Goal: Information Seeking & Learning: Find specific fact

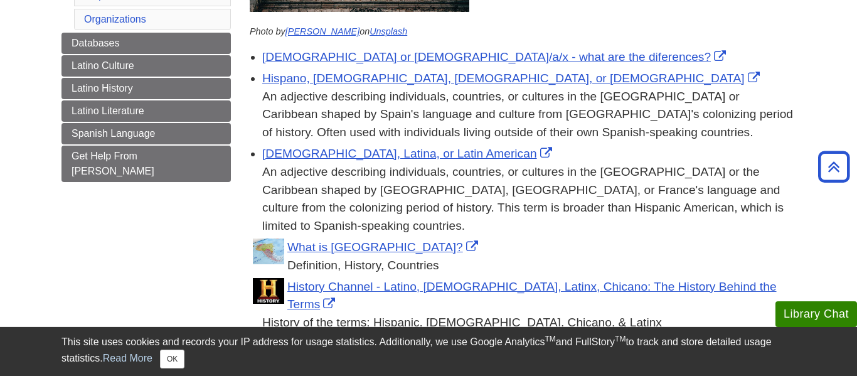
scroll to position [351, 0]
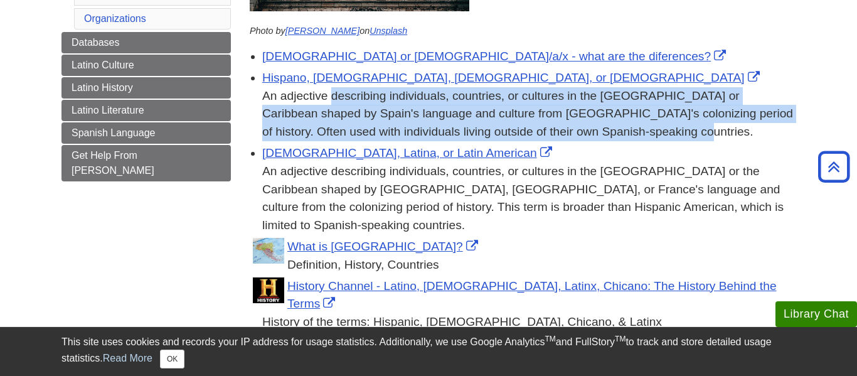
drag, startPoint x: 566, startPoint y: 130, endPoint x: 263, endPoint y: 101, distance: 304.3
click at [263, 101] on div "An adjective describing individuals, countries, or cultures in the [GEOGRAPHIC_…" at bounding box center [528, 114] width 533 height 54
copy div "An adjective describing individuals, countries, or cultures in the [GEOGRAPHIC_…"
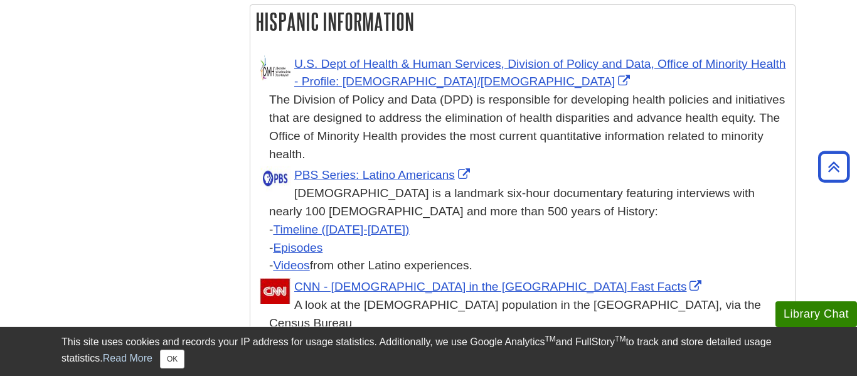
scroll to position [2214, 0]
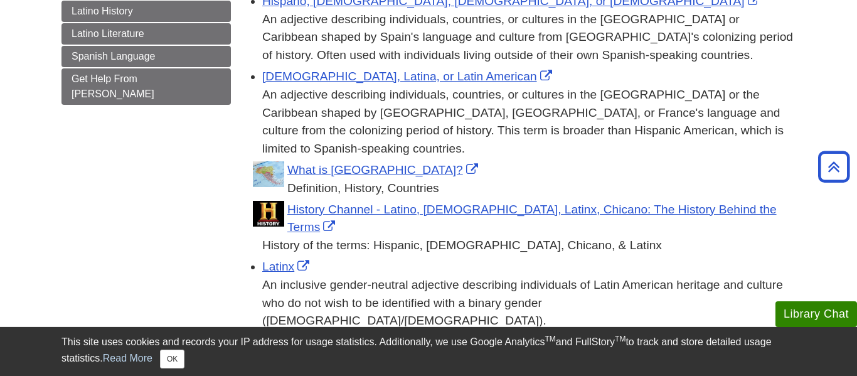
scroll to position [419, 0]
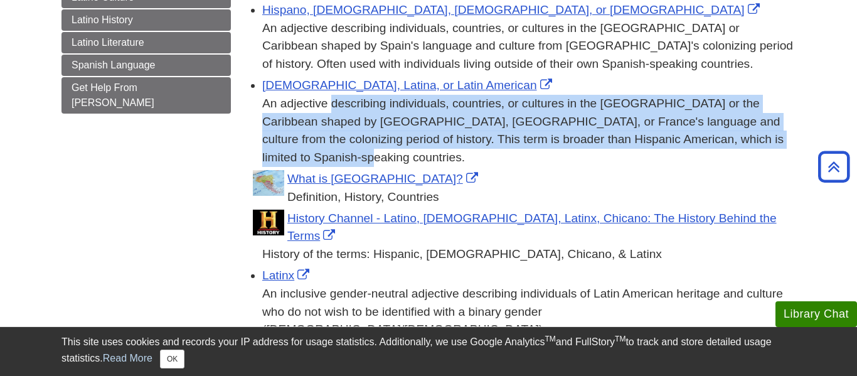
drag, startPoint x: 726, startPoint y: 137, endPoint x: 263, endPoint y: 106, distance: 463.9
click at [263, 106] on div "An adjective describing individuals, countries, or cultures in the [GEOGRAPHIC_…" at bounding box center [528, 131] width 533 height 72
copy div "An adjective describing individuals, countries, or cultures in the [GEOGRAPHIC_…"
